Goal: Information Seeking & Learning: Learn about a topic

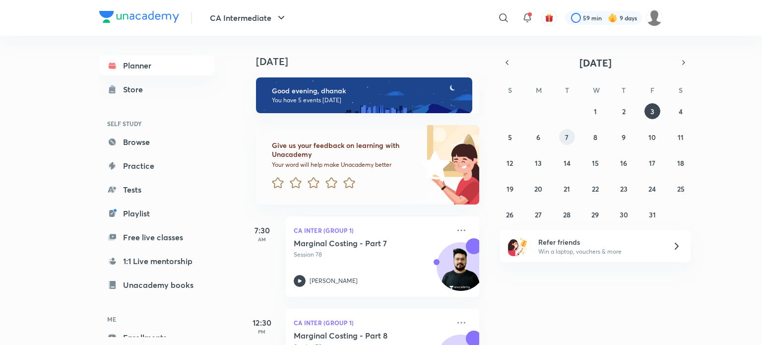
click at [573, 137] on button "7" at bounding box center [567, 137] width 16 height 16
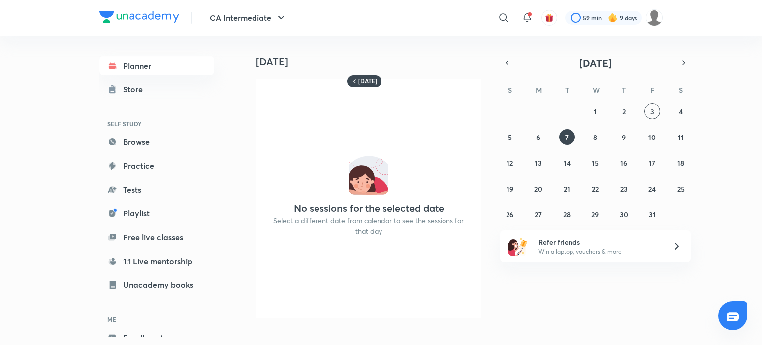
click at [615, 139] on div "28 29 30 1 2 3 4 5 6 7 8 9 10 11 12 13 14 15 16 17 18 19 20 21 22 23 24 25 26 2…" at bounding box center [595, 162] width 190 height 119
click at [616, 139] on button "9" at bounding box center [623, 137] width 16 height 16
click at [500, 63] on button "button" at bounding box center [507, 63] width 14 height 14
click at [623, 152] on div "31 1 2 3 4 5 6 7 8 9 10 11 12 13 14 15 16 17 18 19 20 21 22 23 24 25 26 27 28 2…" at bounding box center [595, 162] width 190 height 119
click at [566, 163] on abbr "16" at bounding box center [566, 162] width 7 height 9
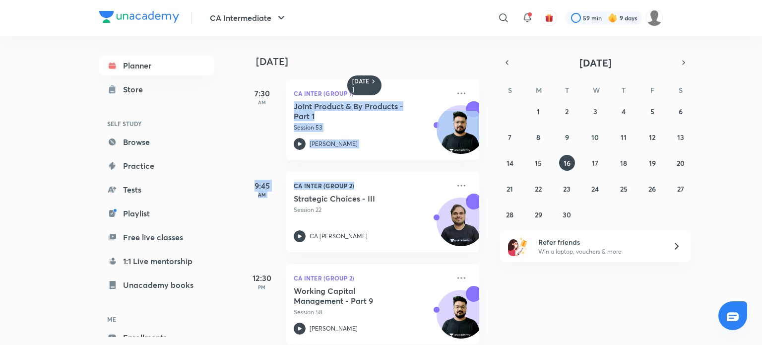
drag, startPoint x: 489, startPoint y: 118, endPoint x: 492, endPoint y: 171, distance: 52.7
click at [492, 171] on div "[DATE] 7:30 AM CA Inter (Group 1) Joint Product & By Products - Part 1 Session …" at bounding box center [501, 190] width 518 height 309
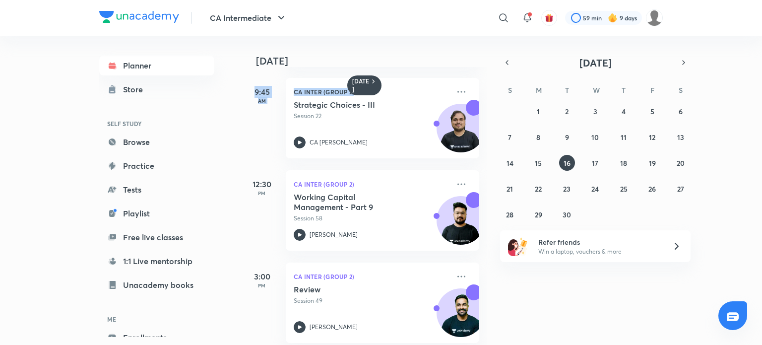
scroll to position [107, 0]
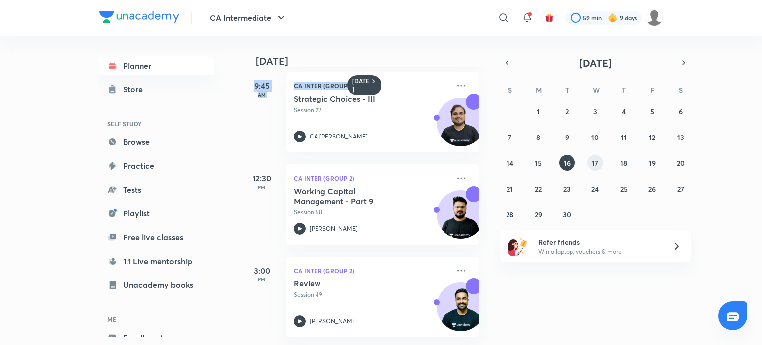
click at [592, 165] on abbr "17" at bounding box center [595, 162] width 6 height 9
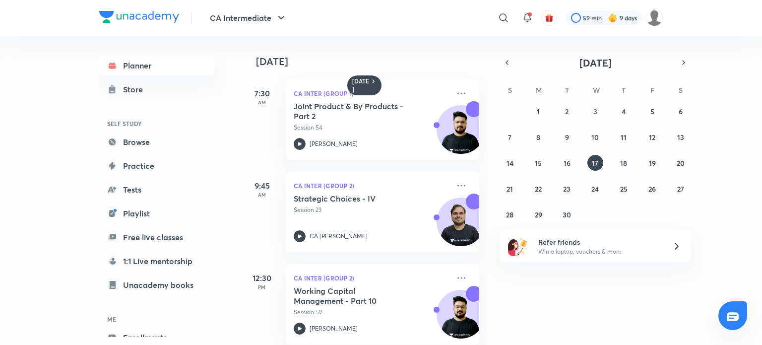
scroll to position [15, 0]
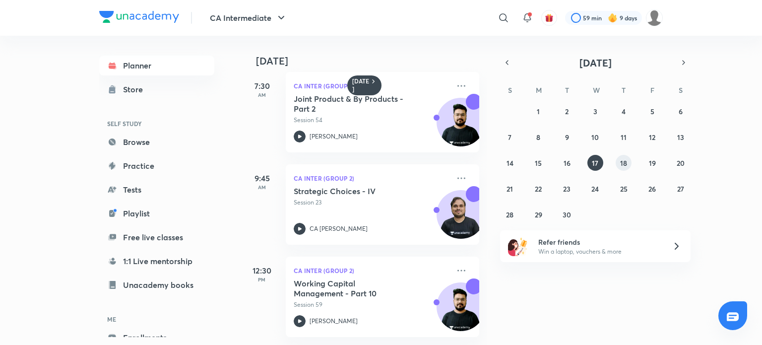
click at [621, 160] on abbr "18" at bounding box center [623, 162] width 7 height 9
click at [651, 163] on abbr "19" at bounding box center [652, 162] width 7 height 9
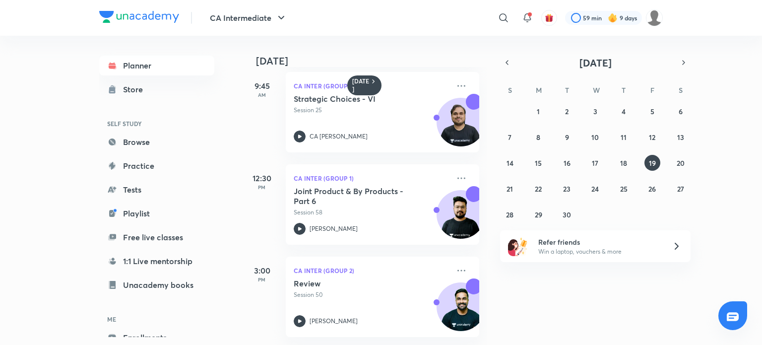
scroll to position [107, 0]
click at [300, 315] on icon at bounding box center [300, 321] width 12 height 12
